Goal: Information Seeking & Learning: Find specific fact

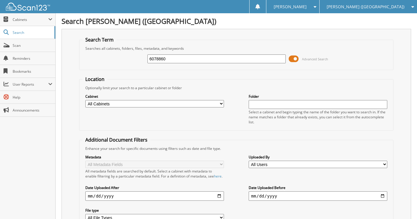
type input "6078860"
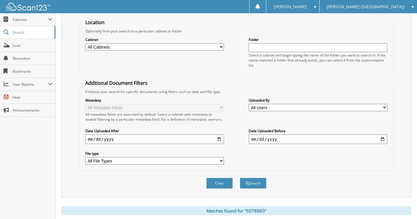
scroll to position [120, 0]
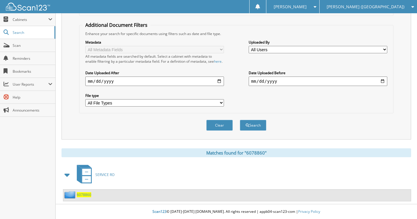
click at [85, 195] on span "6078860" at bounding box center [84, 194] width 14 height 5
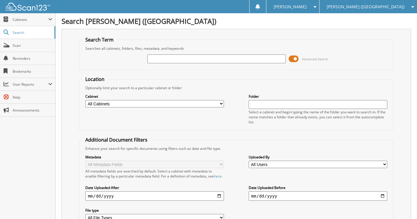
click at [178, 59] on input "text" at bounding box center [216, 58] width 138 height 9
type input "6089110"
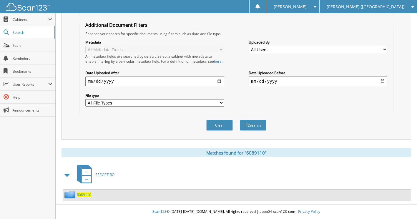
scroll to position [120, 0]
click at [83, 194] on span "6089110" at bounding box center [84, 194] width 14 height 5
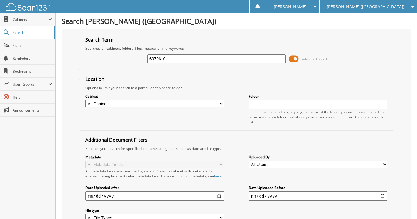
type input "6079610"
